Goal: Transaction & Acquisition: Purchase product/service

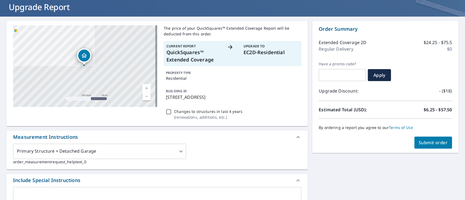
scroll to position [34, 0]
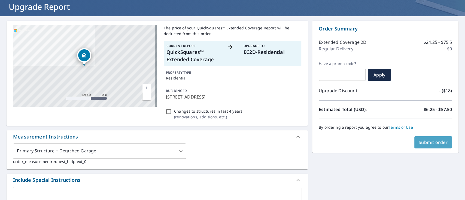
click at [423, 146] on button "Submit order" at bounding box center [434, 143] width 38 height 12
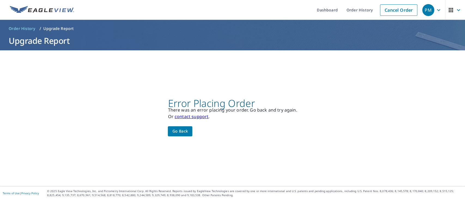
scroll to position [0, 0]
click at [183, 130] on span "Go back" at bounding box center [180, 131] width 16 height 7
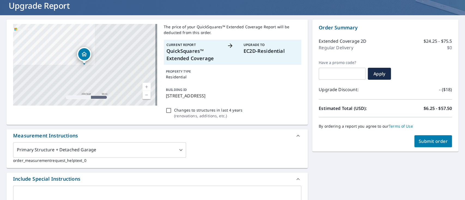
scroll to position [35, 0]
click at [169, 110] on input "Changes to structures in last 4 years ( renovations, additions, etc. )" at bounding box center [169, 110] width 7 height 7
checkbox input "false"
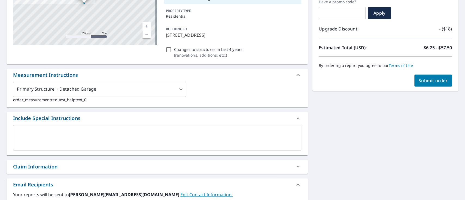
scroll to position [96, 0]
click at [422, 82] on span "Submit order" at bounding box center [433, 80] width 29 height 6
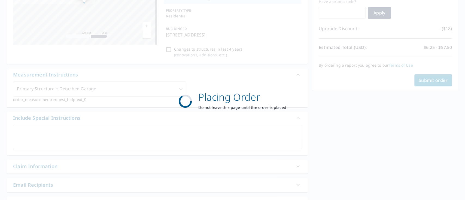
scroll to position [0, 0]
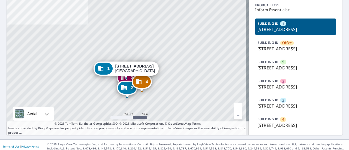
scroll to position [41, 0]
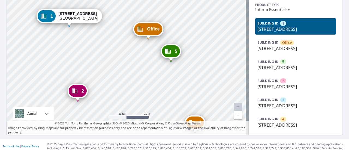
drag, startPoint x: 144, startPoint y: 54, endPoint x: 136, endPoint y: 104, distance: 50.2
click at [136, 104] on div "Office [STREET_ADDRESS] 5 [STREET_ADDRESS] 2 [STREET_ADDRESS] 3 [STREET_ADDRESS…" at bounding box center [128, 59] width 242 height 152
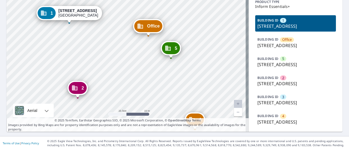
scroll to position [55, 0]
click at [270, 68] on p "2150 Tasman Dr, Santa Clara, CA, 95054" at bounding box center [295, 64] width 76 height 7
